Goal: Task Accomplishment & Management: Manage account settings

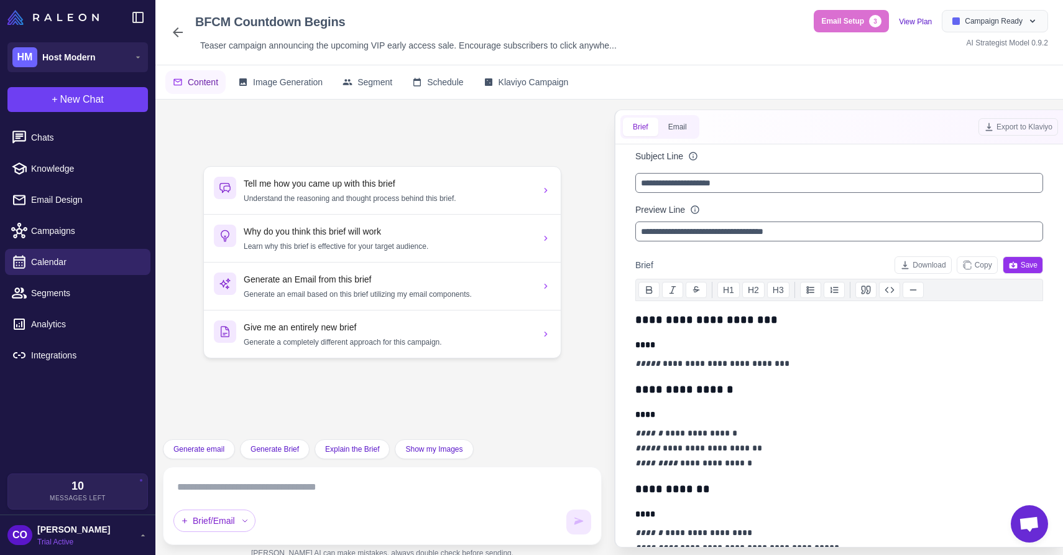
scroll to position [348, 0]
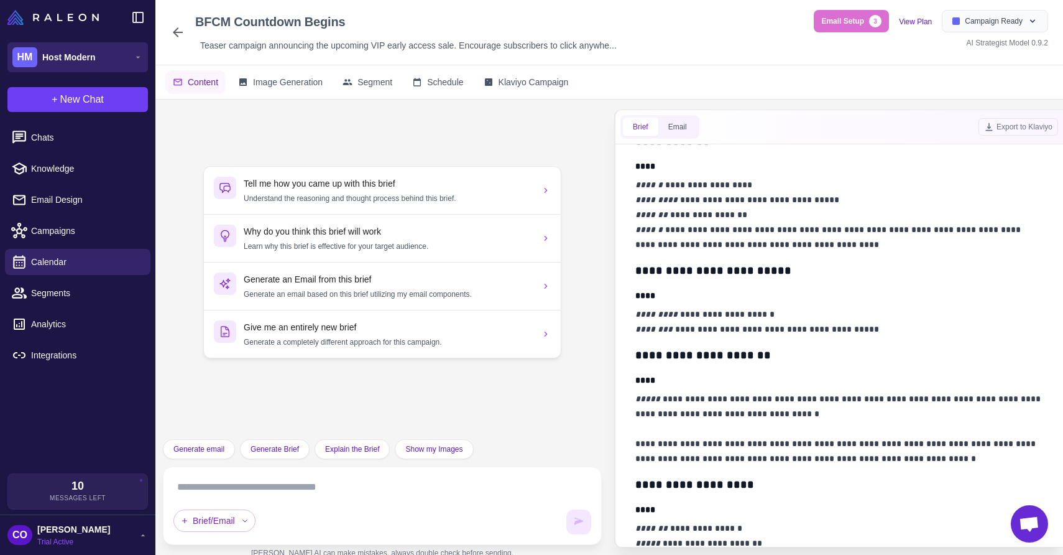
click at [86, 54] on span "Host Modern" at bounding box center [68, 57] width 53 height 14
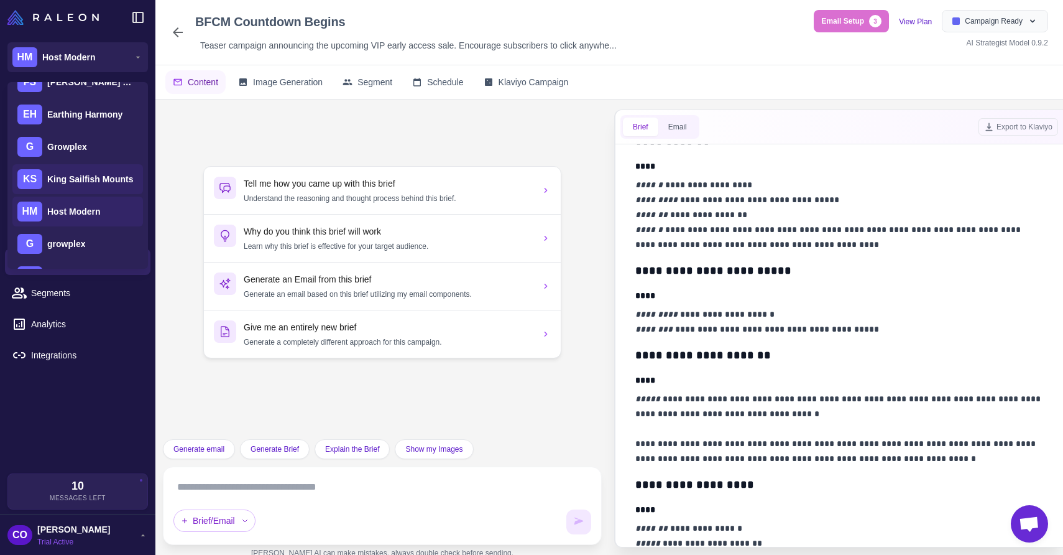
scroll to position [116, 0]
click at [75, 146] on span "Growplex" at bounding box center [67, 148] width 40 height 14
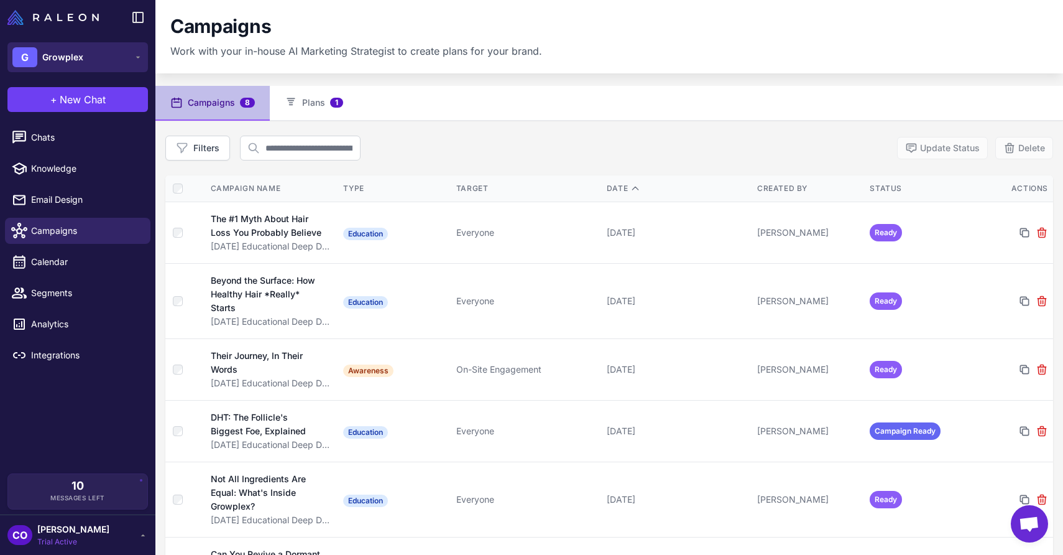
click at [89, 54] on button "G Growplex" at bounding box center [77, 57] width 141 height 30
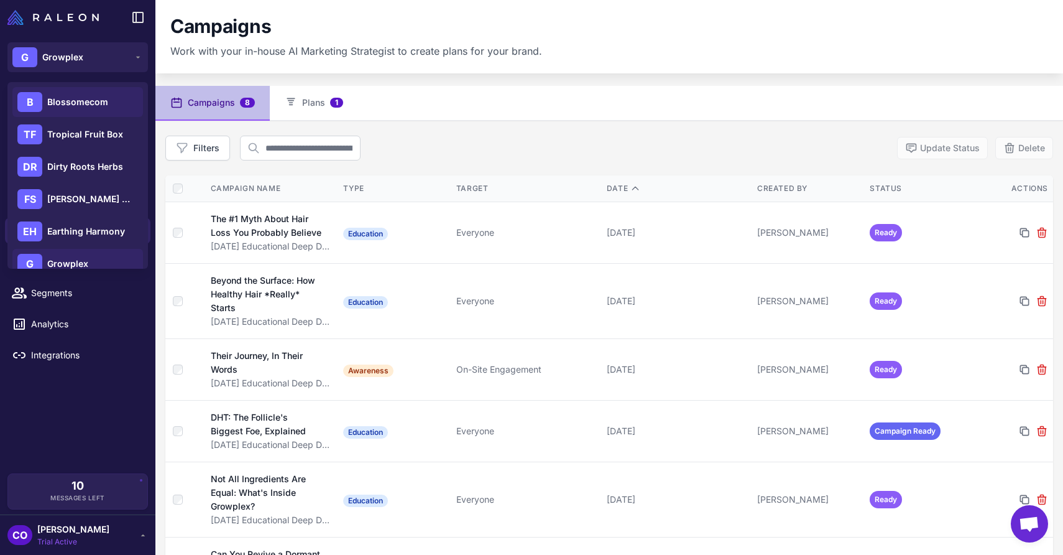
click at [87, 104] on span "Blossomecom" at bounding box center [77, 102] width 61 height 14
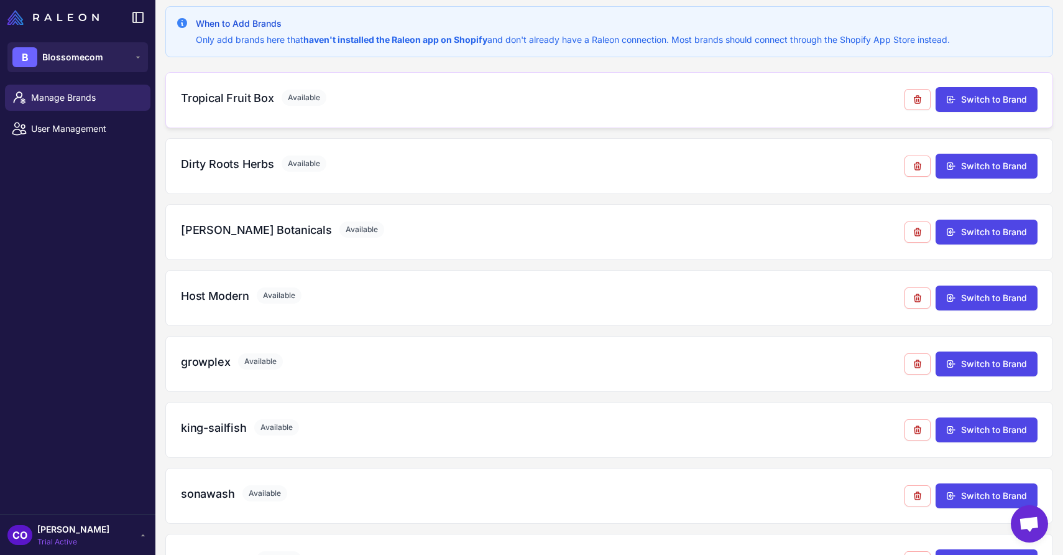
scroll to position [123, 0]
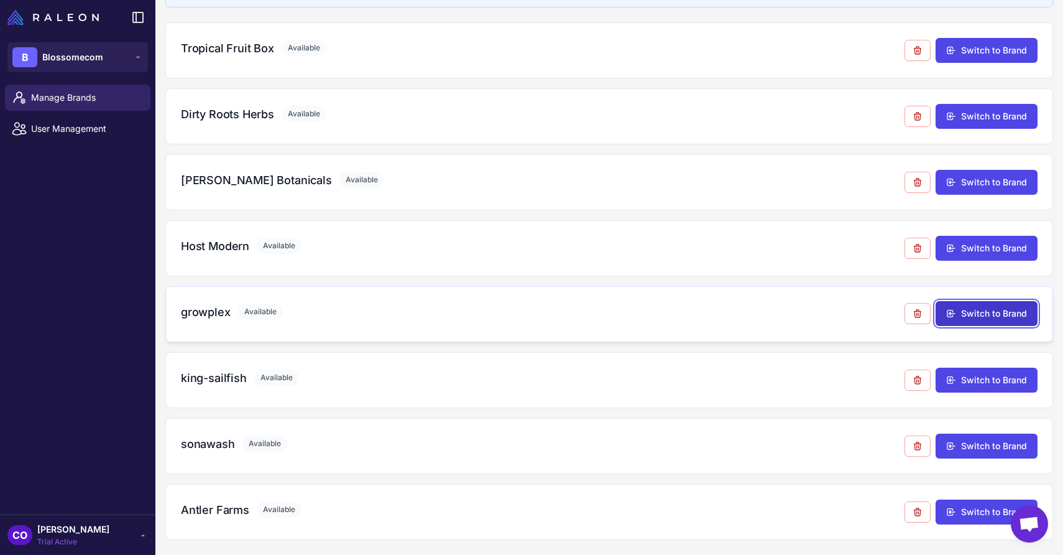
click at [992, 317] on button "Switch to Brand" at bounding box center [987, 313] width 102 height 25
